Goal: Task Accomplishment & Management: Use online tool/utility

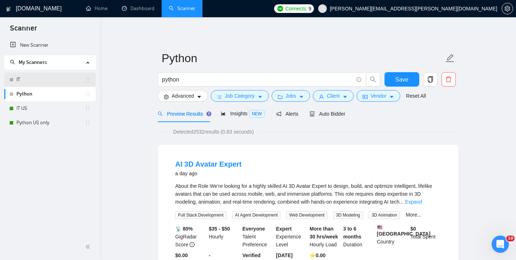
click at [58, 84] on link "IT" at bounding box center [50, 79] width 68 height 14
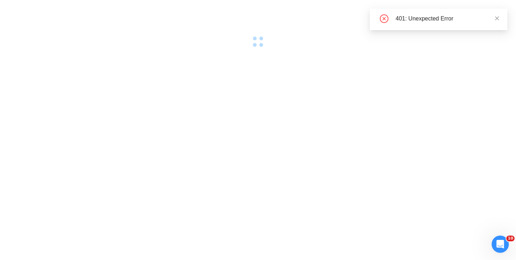
click at [51, 121] on div at bounding box center [258, 130] width 516 height 260
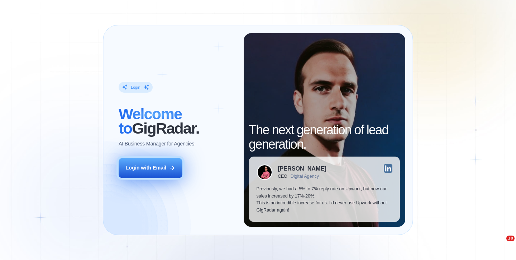
click at [164, 166] on div "Login with Email" at bounding box center [146, 167] width 41 height 7
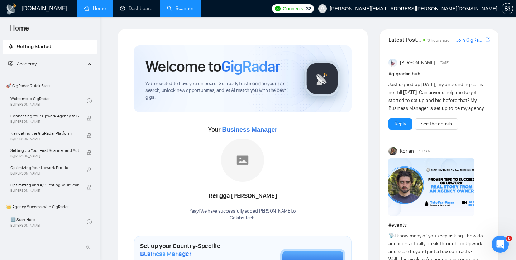
click at [176, 7] on link "Scanner" at bounding box center [180, 8] width 27 height 6
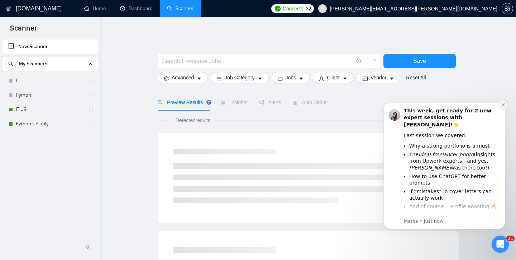
click at [503, 105] on icon "Dismiss notification" at bounding box center [503, 104] width 3 height 3
